Goal: Obtain resource: Download file/media

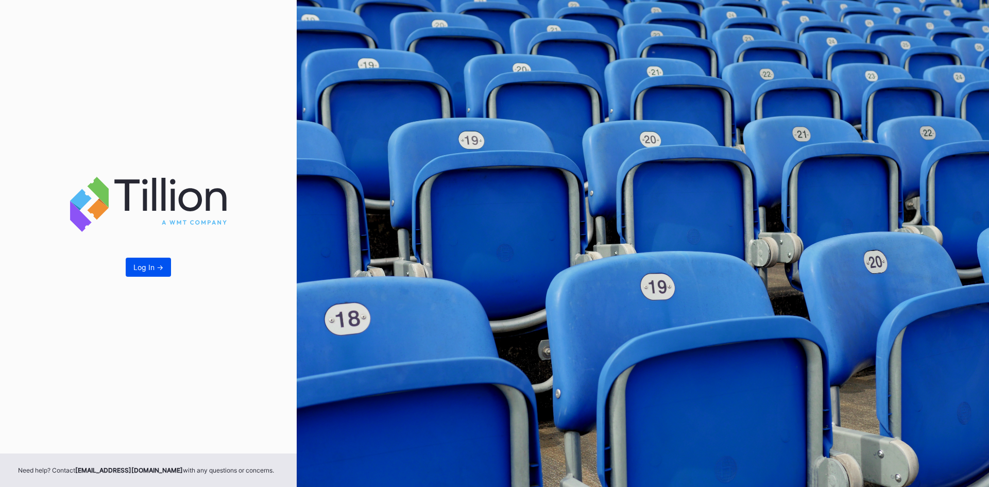
click at [157, 266] on div "Log In ->" at bounding box center [148, 267] width 30 height 9
click at [147, 263] on div "Log In ->" at bounding box center [148, 267] width 30 height 9
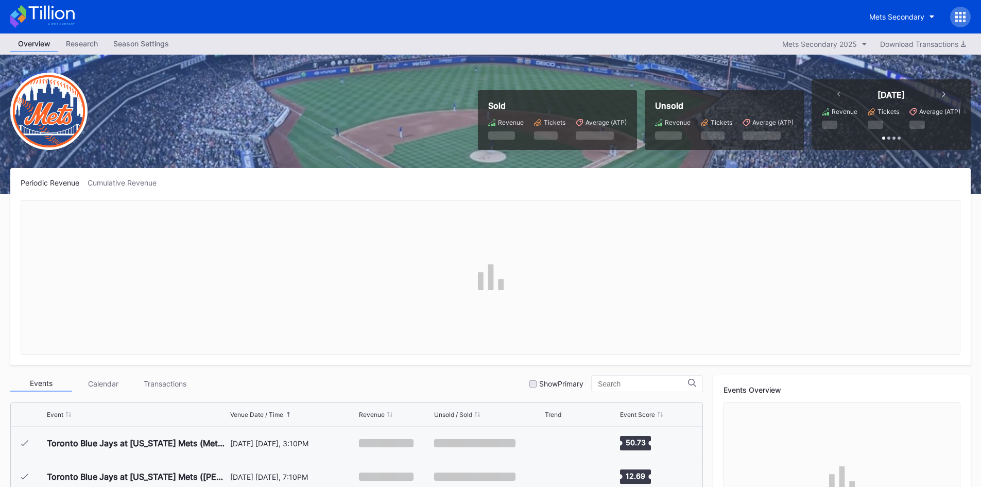
scroll to position [2642, 0]
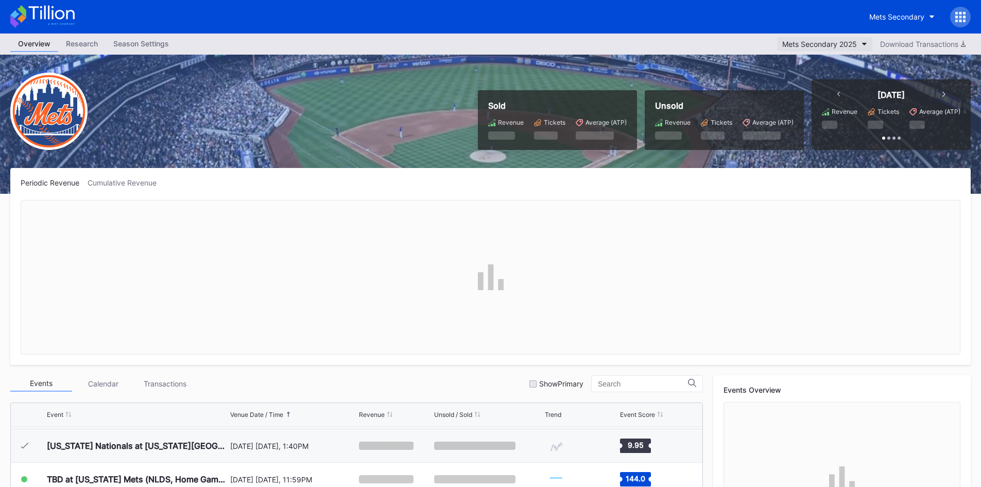
click at [841, 45] on div "Mets Secondary 2025" at bounding box center [819, 44] width 75 height 9
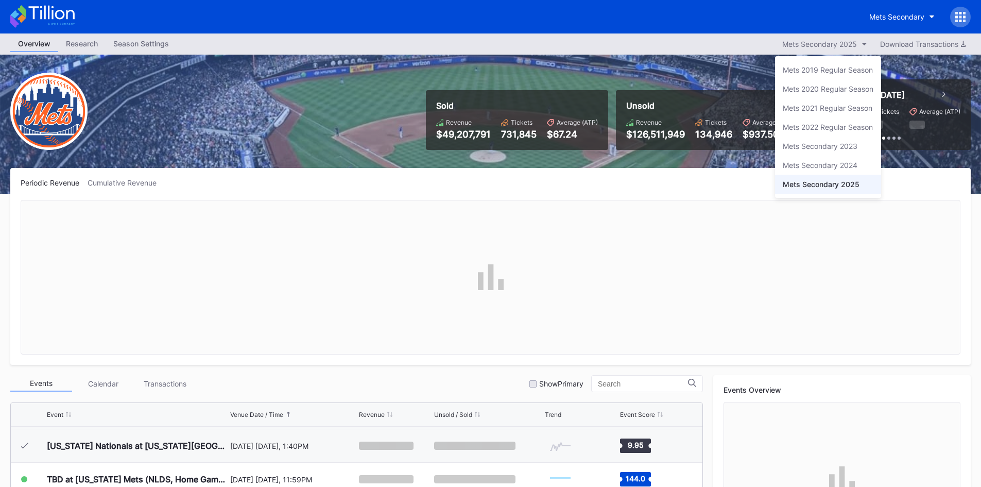
click at [829, 184] on div "Mets Secondary 2025" at bounding box center [821, 184] width 77 height 9
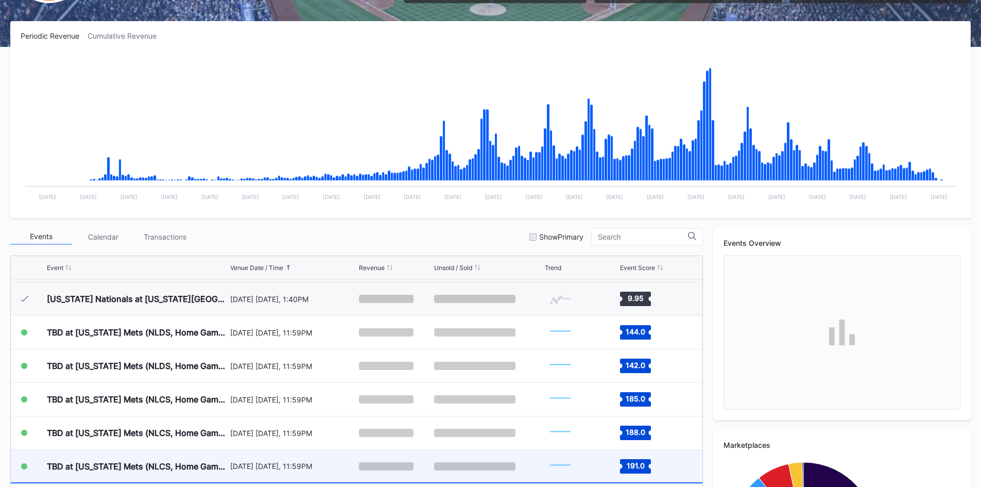
scroll to position [206, 0]
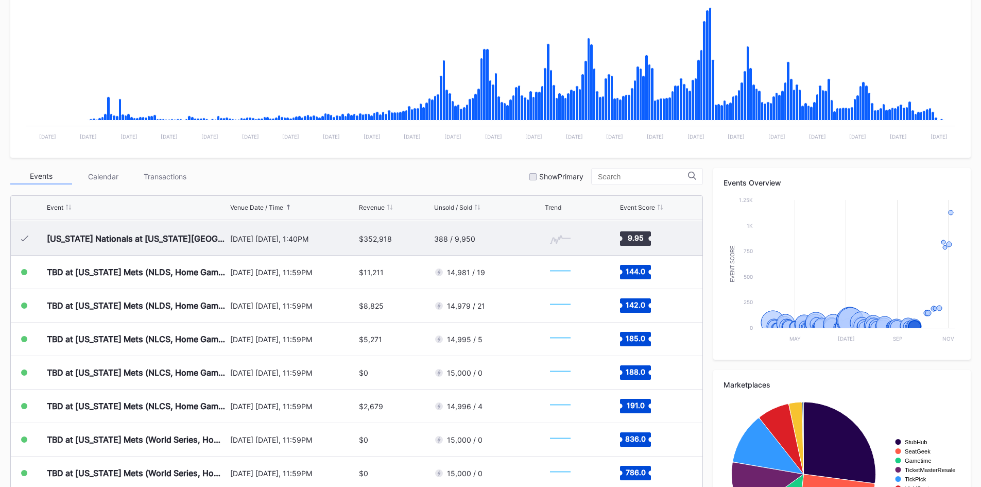
click at [170, 237] on div "[US_STATE] Nationals at [US_STATE][GEOGRAPHIC_DATA]" at bounding box center [137, 238] width 181 height 10
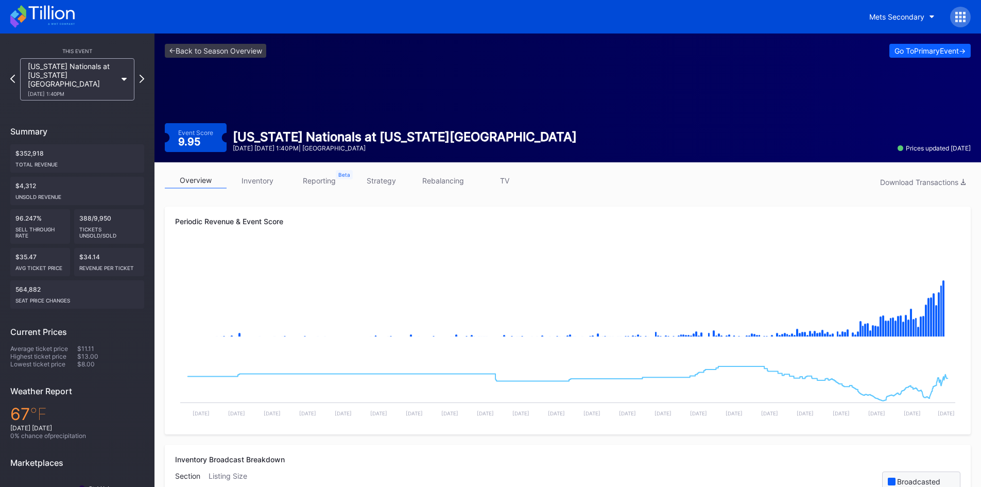
click at [55, 20] on icon at bounding box center [42, 16] width 64 height 23
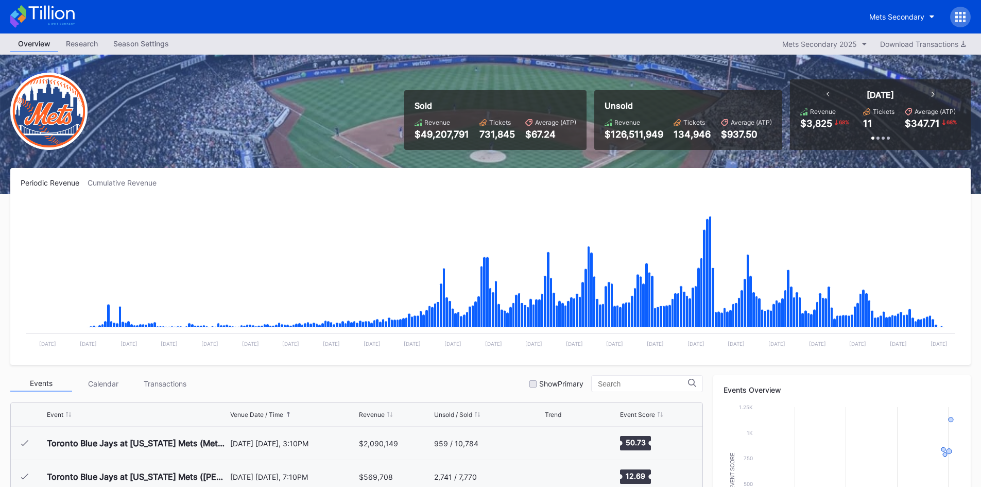
scroll to position [2642, 0]
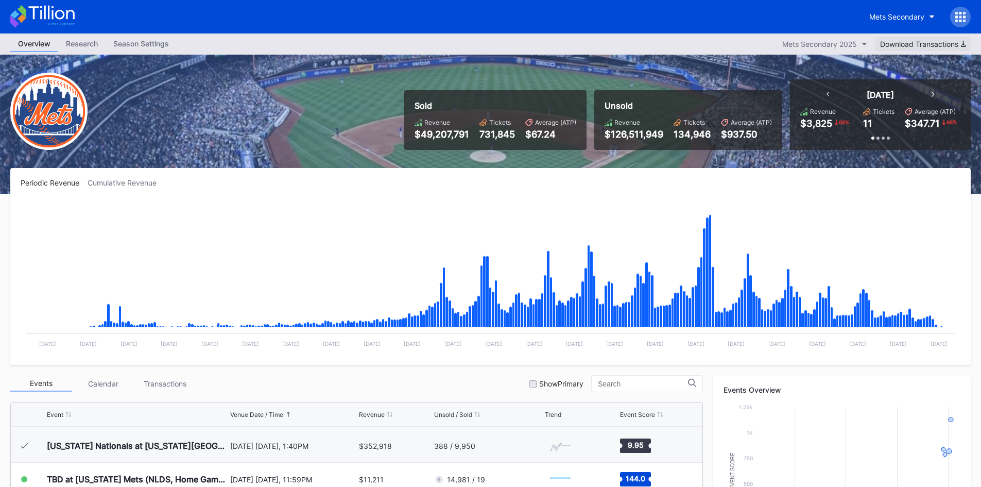
click at [959, 46] on div "Download Transactions" at bounding box center [922, 44] width 85 height 9
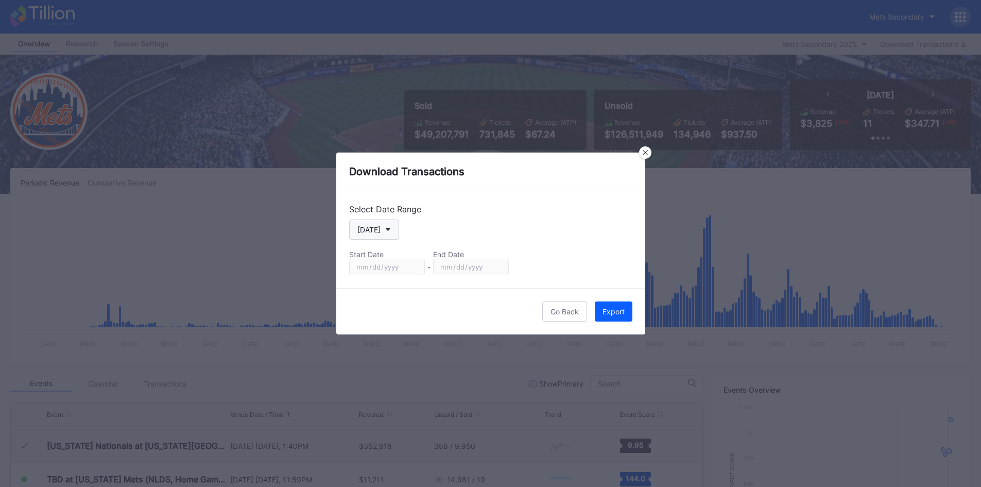
click at [380, 231] on button "[DATE]" at bounding box center [374, 229] width 50 height 20
click at [385, 340] on div "Season" at bounding box center [379, 334] width 60 height 19
type input "[DATE]"
click at [472, 226] on div "Season" at bounding box center [490, 229] width 283 height 20
click at [602, 309] on div "Export" at bounding box center [613, 311] width 22 height 9
